Goal: Complete application form: Complete application form

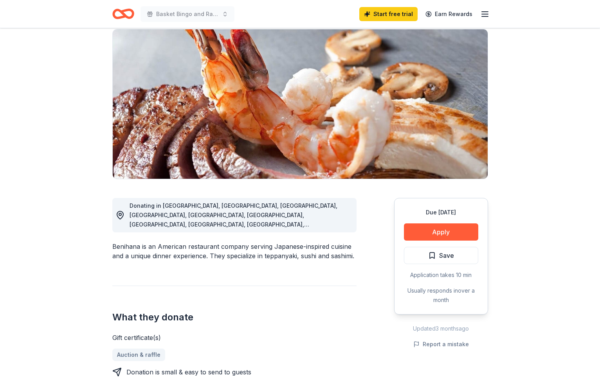
scroll to position [51, 0]
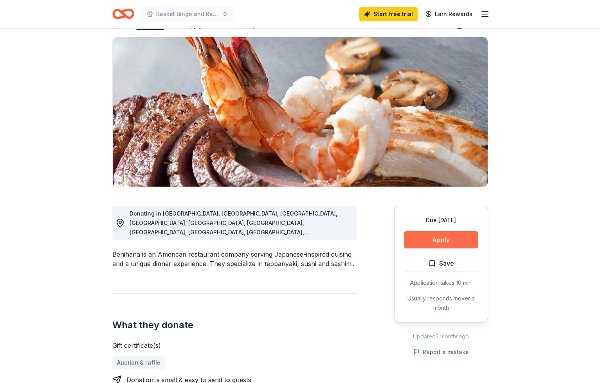
click at [445, 241] on button "Apply" at bounding box center [441, 240] width 74 height 17
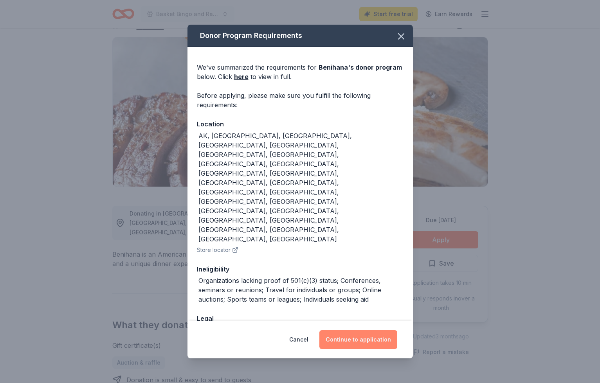
click at [378, 331] on button "Continue to application" at bounding box center [359, 340] width 78 height 19
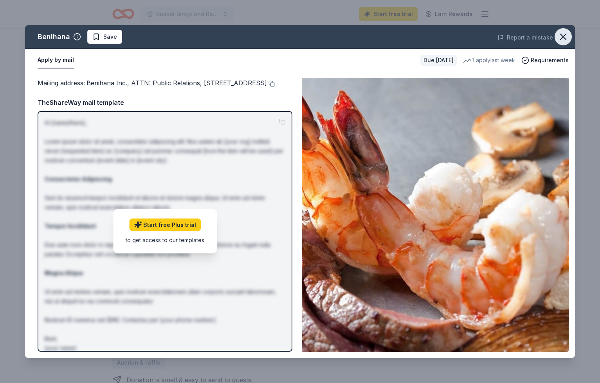
click at [563, 38] on icon "button" at bounding box center [563, 36] width 5 height 5
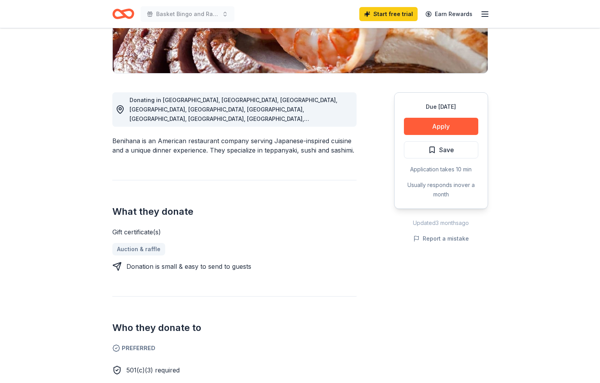
scroll to position [164, 0]
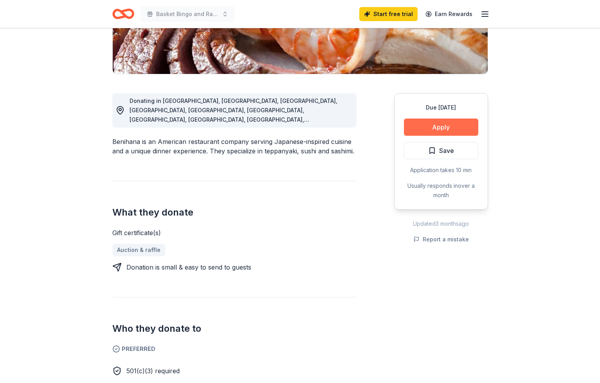
click at [420, 127] on button "Apply" at bounding box center [441, 127] width 74 height 17
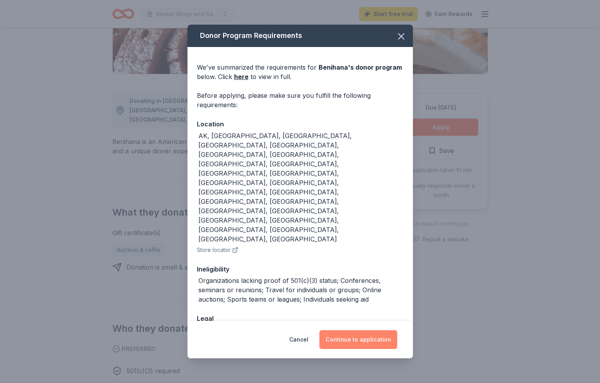
click at [373, 331] on button "Continue to application" at bounding box center [359, 340] width 78 height 19
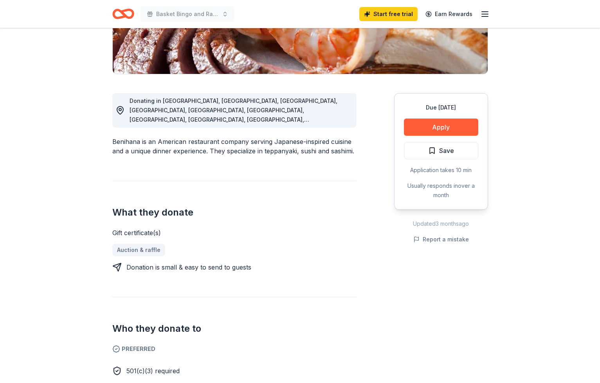
click at [374, 324] on button "Continue to application" at bounding box center [355, 333] width 74 height 18
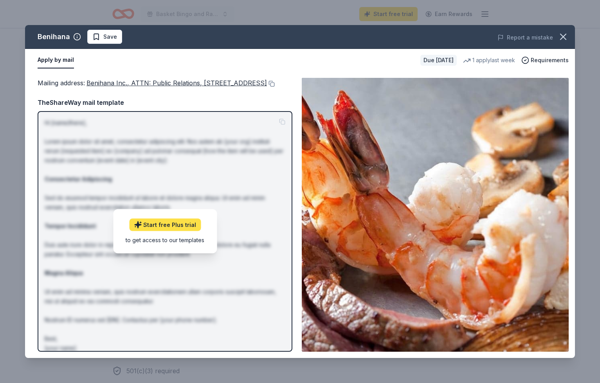
click at [188, 232] on link "Start free Plus trial" at bounding box center [165, 225] width 72 height 13
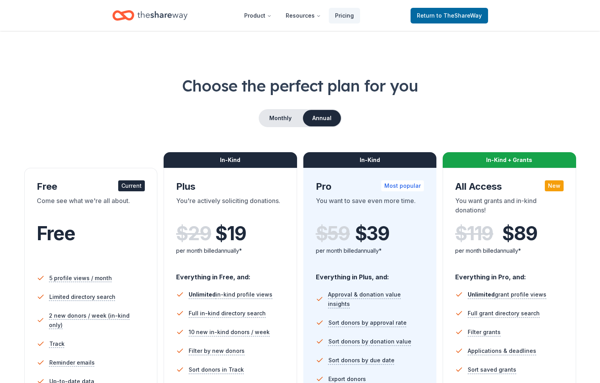
click at [130, 190] on div "Current" at bounding box center [131, 186] width 27 height 11
click at [130, 189] on div "Current" at bounding box center [131, 186] width 27 height 11
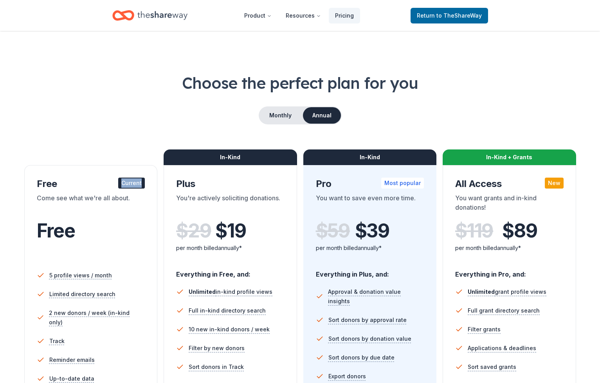
click at [130, 189] on div "Free Current" at bounding box center [91, 184] width 109 height 13
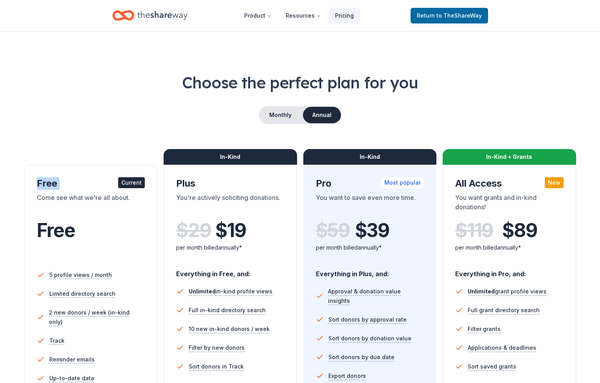
click at [130, 189] on div "Free Current" at bounding box center [91, 183] width 109 height 13
click at [464, 20] on link "Return to TheShareWay" at bounding box center [450, 16] width 78 height 16
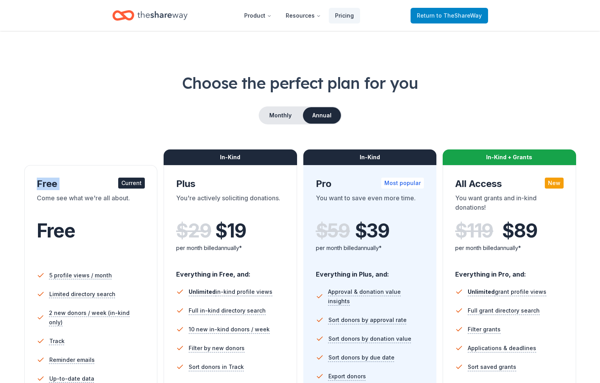
click at [463, 14] on span "to TheShareWay" at bounding box center [459, 15] width 45 height 7
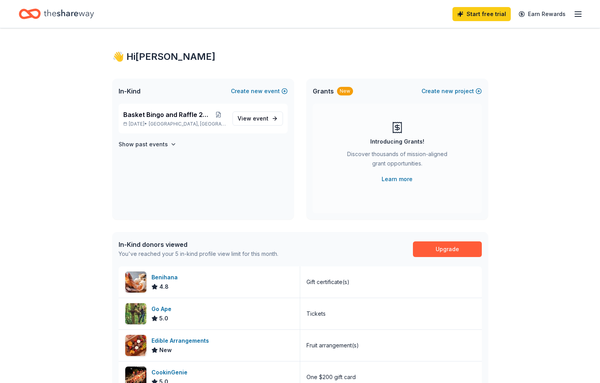
click at [444, 16] on div "Start free trial Earn Rewards" at bounding box center [300, 14] width 563 height 18
click at [174, 280] on div "Benihana" at bounding box center [166, 277] width 29 height 9
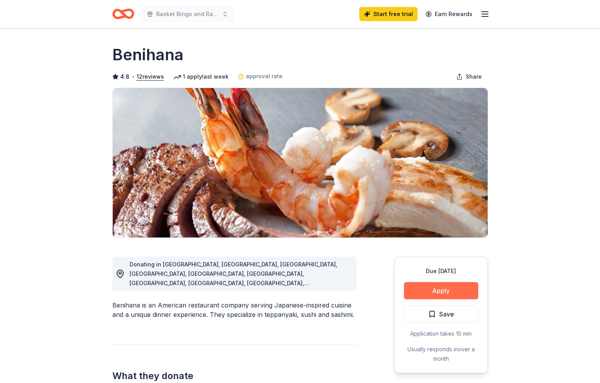
click at [429, 294] on button "Apply" at bounding box center [441, 290] width 74 height 17
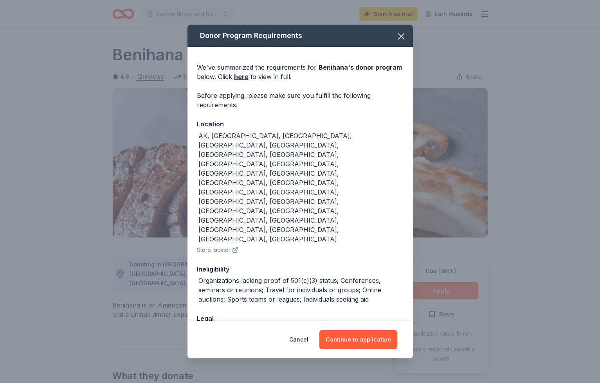
click at [429, 294] on div "Donor Program Requirements We've summarized the requirements for Benihana 's do…" at bounding box center [300, 191] width 600 height 383
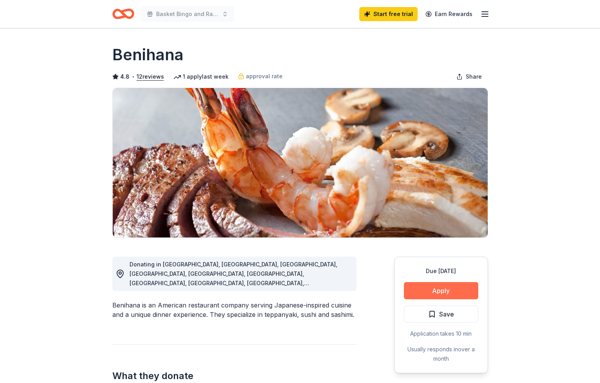
click at [429, 294] on button "Apply" at bounding box center [441, 290] width 74 height 17
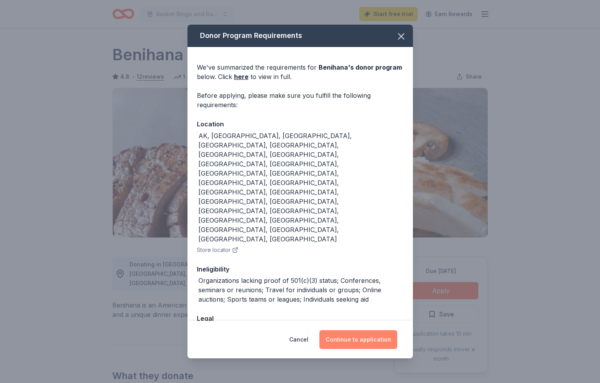
click at [359, 331] on button "Continue to application" at bounding box center [359, 340] width 78 height 19
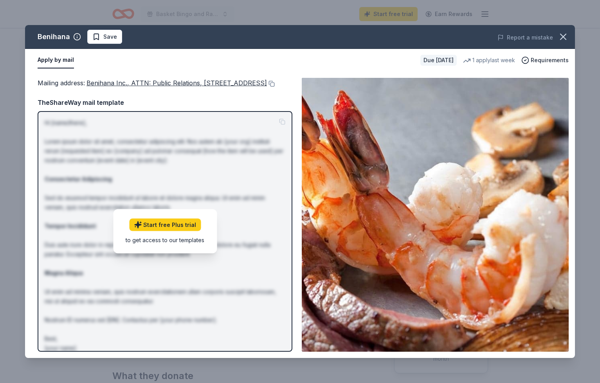
click at [507, 60] on div "1 apply last week" at bounding box center [489, 60] width 52 height 9
click at [436, 61] on div "Due in 161 days" at bounding box center [439, 60] width 36 height 11
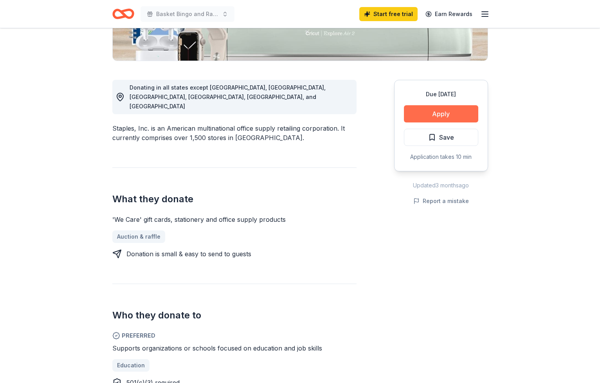
scroll to position [177, 0]
click at [450, 116] on button "Apply" at bounding box center [441, 114] width 74 height 17
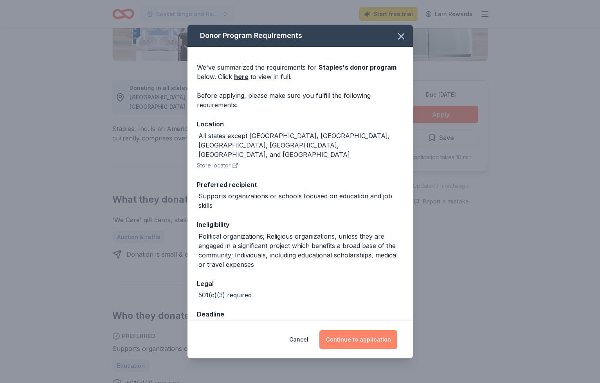
click at [373, 344] on button "Continue to application" at bounding box center [359, 340] width 78 height 19
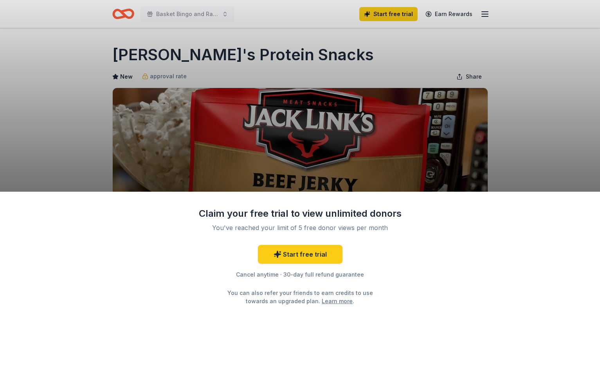
click at [211, 252] on div "Start free trial Cancel anytime · 30-day full refund guarantee You can also ref…" at bounding box center [301, 275] width 204 height 60
click at [279, 145] on div "Claim your free trial to view unlimited donors You've reached your limit of 5 f…" at bounding box center [300, 191] width 600 height 383
click at [277, 146] on div "Claim your free trial to view unlimited donors You've reached your limit of 5 f…" at bounding box center [300, 191] width 600 height 383
click at [277, 145] on div "Claim your free trial to view unlimited donors You've reached your limit of 5 f…" at bounding box center [300, 191] width 600 height 383
click at [206, 12] on div "Claim your free trial to view unlimited donors You've reached your limit of 5 f…" at bounding box center [300, 191] width 600 height 383
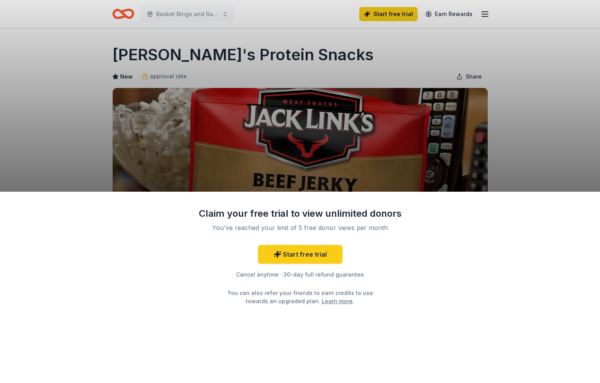
click at [212, 14] on div "Claim your free trial to view unlimited donors You've reached your limit of 5 f…" at bounding box center [300, 191] width 600 height 383
click at [201, 15] on div "Claim your free trial to view unlimited donors You've reached your limit of 5 f…" at bounding box center [300, 191] width 600 height 383
click at [201, 14] on div "Claim your free trial to view unlimited donors You've reached your limit of 5 f…" at bounding box center [300, 191] width 600 height 383
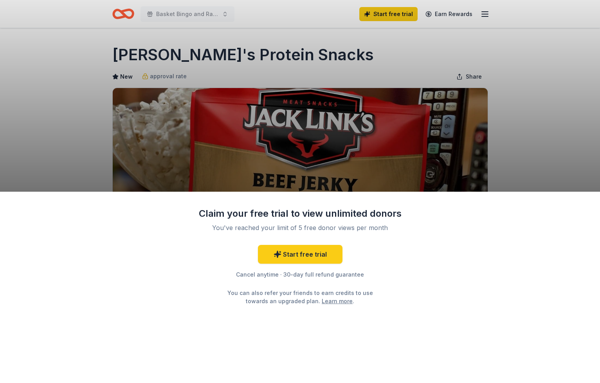
drag, startPoint x: 201, startPoint y: 14, endPoint x: 213, endPoint y: 15, distance: 12.1
